Goal: Information Seeking & Learning: Learn about a topic

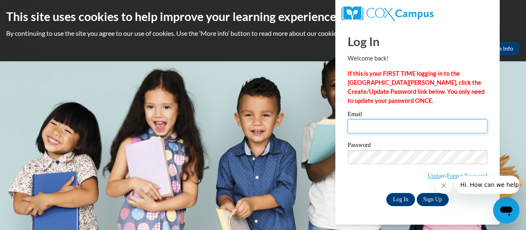
type input "[EMAIL_ADDRESS][DOMAIN_NAME]"
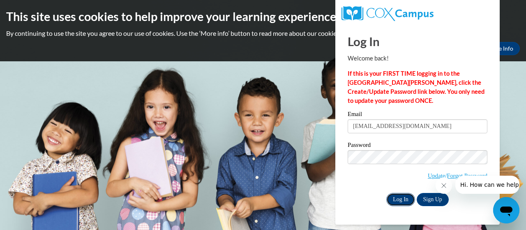
click at [395, 198] on input "Log In" at bounding box center [401, 199] width 29 height 13
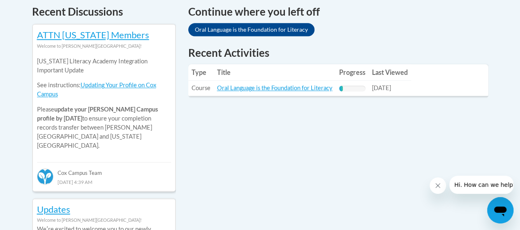
scroll to position [359, 0]
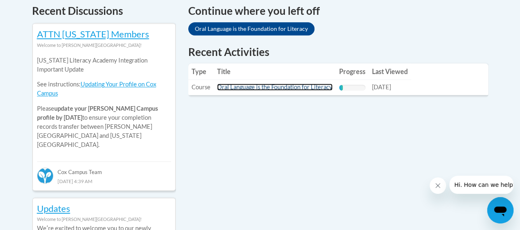
click at [263, 88] on link "Oral Language is the Foundation for Literacy" at bounding box center [275, 86] width 116 height 7
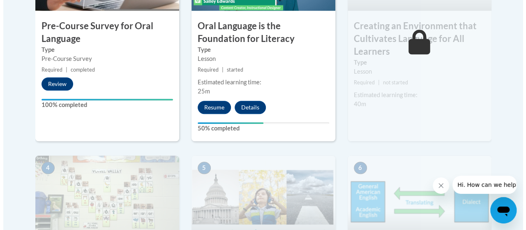
scroll to position [366, 0]
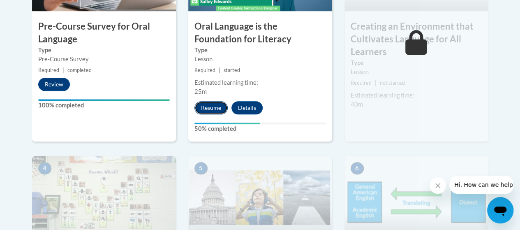
click at [207, 108] on button "Resume" at bounding box center [210, 107] width 33 height 13
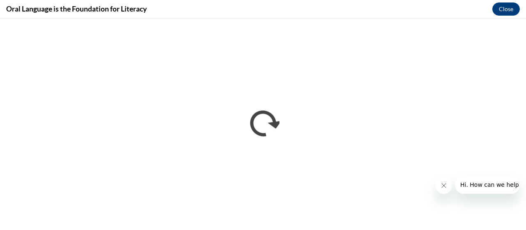
scroll to position [0, 0]
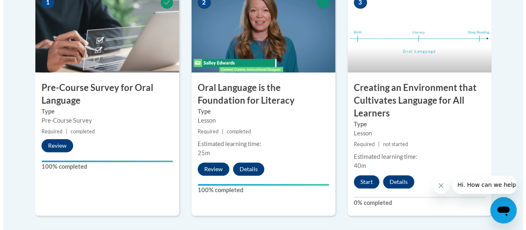
scroll to position [306, 0]
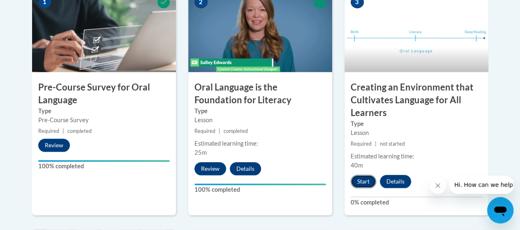
click at [362, 183] on button "Start" at bounding box center [363, 181] width 25 height 13
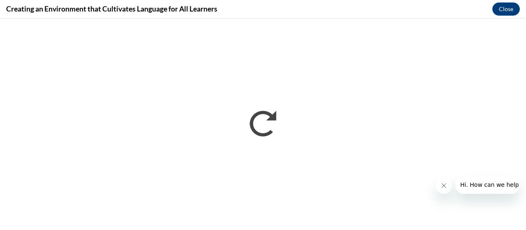
scroll to position [0, 0]
